Goal: Navigation & Orientation: Find specific page/section

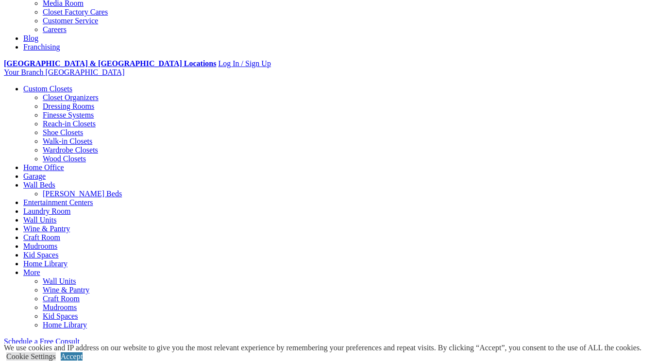
scroll to position [631, 0]
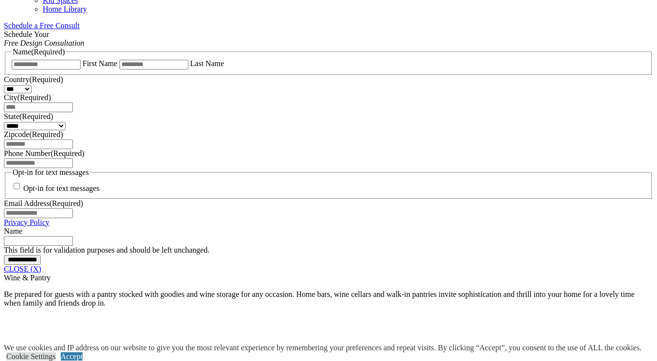
click at [41, 265] on link "CLOSE (X)" at bounding box center [22, 269] width 37 height 8
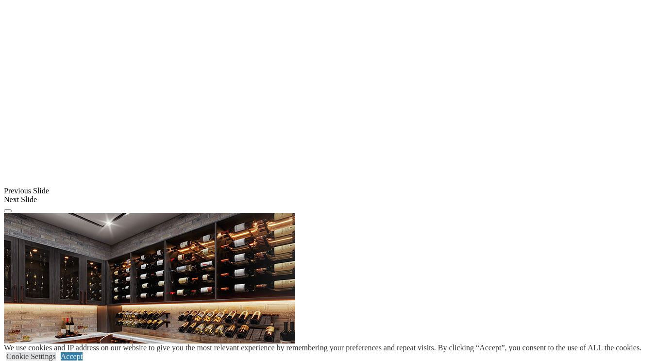
scroll to position [740, 0]
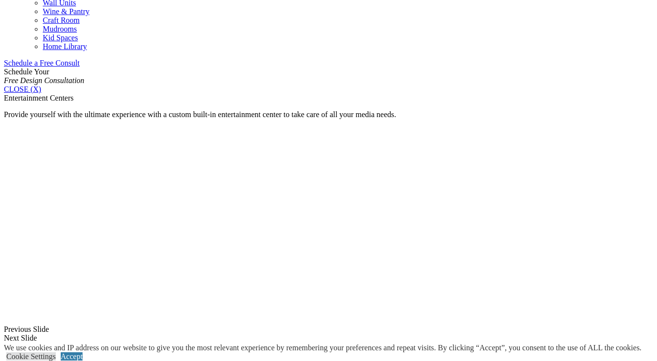
scroll to position [575, 0]
